Goal: Task Accomplishment & Management: Use online tool/utility

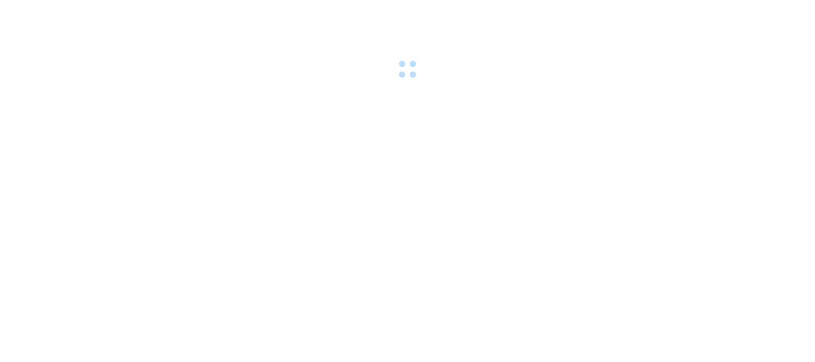
click at [280, 94] on body at bounding box center [407, 181] width 815 height 362
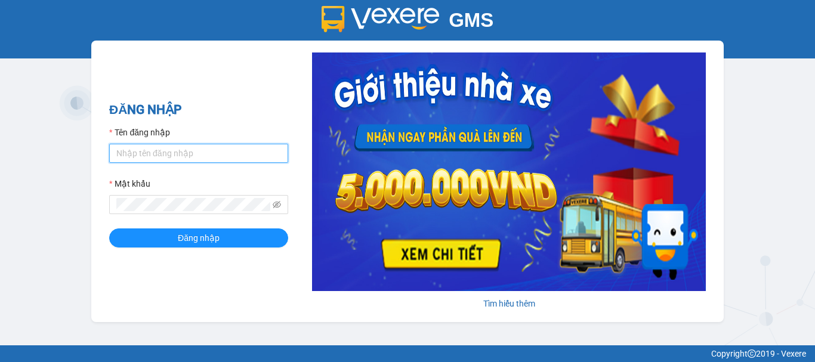
click at [209, 149] on input "Tên đăng nhập" at bounding box center [198, 153] width 179 height 19
click at [246, 112] on h2 "ĐĂNG NHẬP" at bounding box center [198, 110] width 179 height 20
click at [268, 148] on input "Tên đăng nhập" at bounding box center [198, 153] width 179 height 19
type input "vphongha.halan"
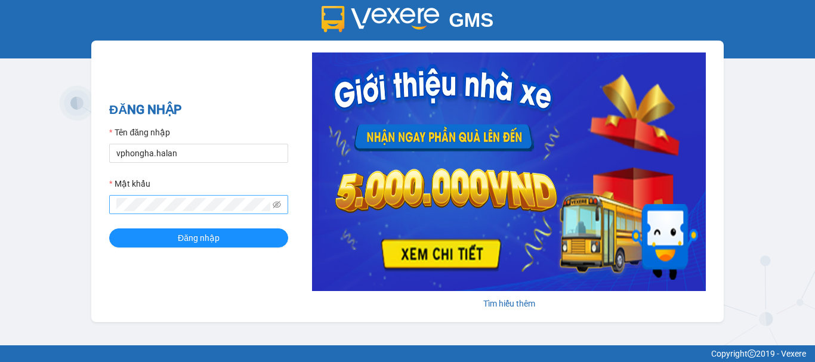
click at [132, 197] on span at bounding box center [198, 204] width 179 height 19
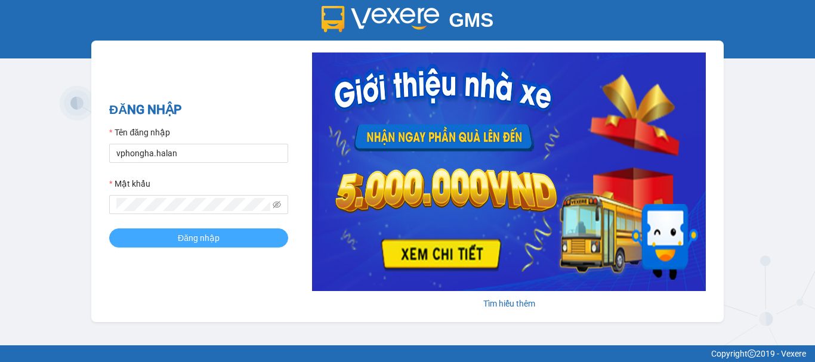
click at [176, 235] on button "Đăng nhập" at bounding box center [198, 237] width 179 height 19
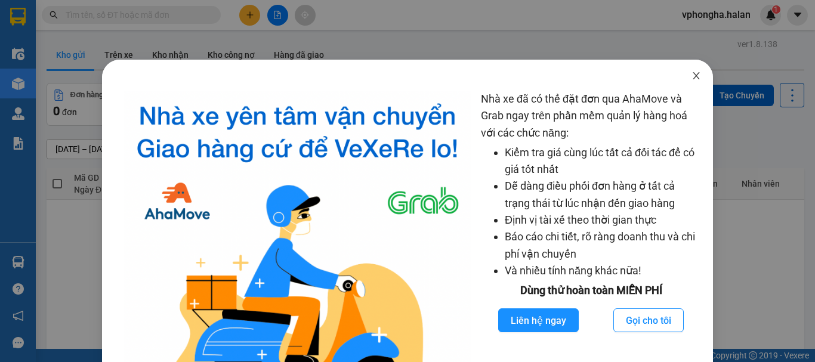
click at [691, 73] on icon "close" at bounding box center [696, 76] width 10 height 10
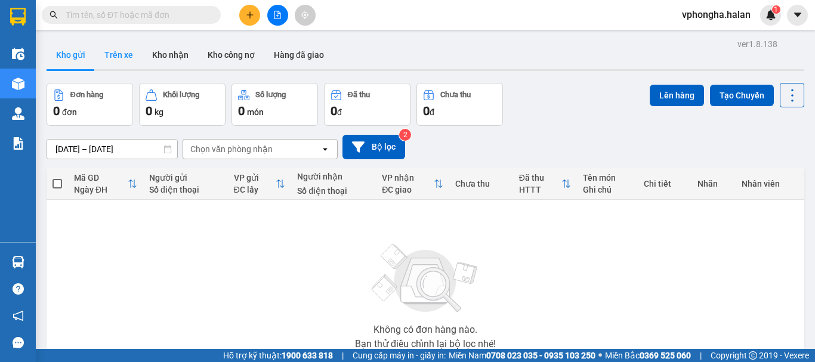
click at [119, 54] on button "Trên xe" at bounding box center [119, 55] width 48 height 29
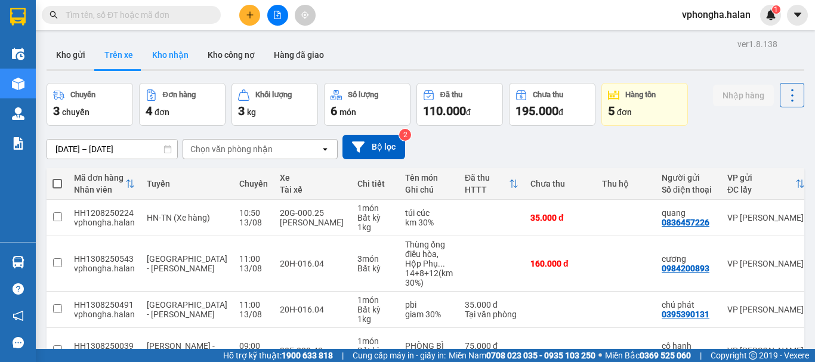
click at [174, 55] on button "Kho nhận" at bounding box center [170, 55] width 55 height 29
type input "15/06/2025 – 13/08/2025"
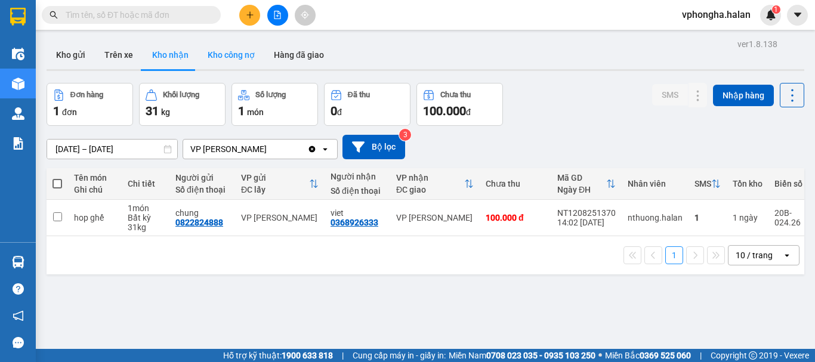
click at [227, 54] on button "Kho công nợ" at bounding box center [231, 55] width 66 height 29
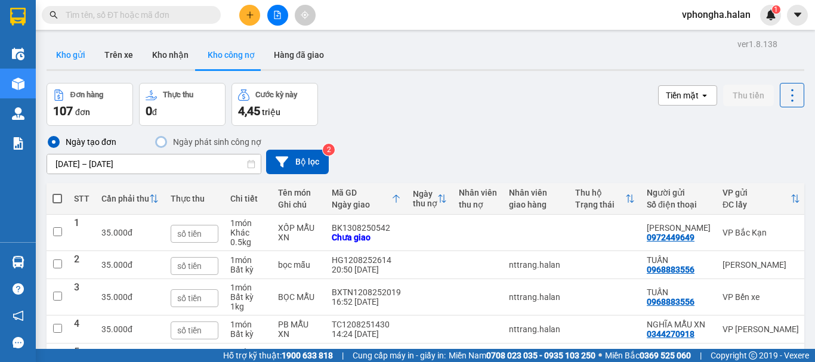
click at [70, 54] on button "Kho gửi" at bounding box center [71, 55] width 48 height 29
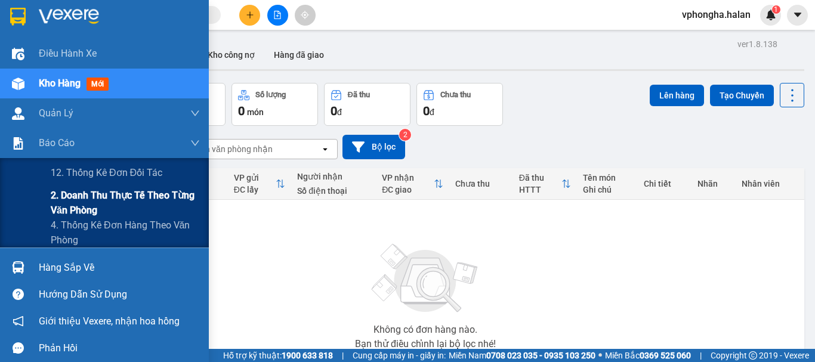
click at [92, 198] on span "2. Doanh thu thực tế theo từng văn phòng" at bounding box center [125, 203] width 149 height 30
